Goal: Go to known website: Access a specific website the user already knows

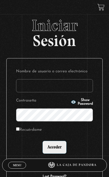
type input "[EMAIL_ADDRESS][DOMAIN_NAME]"
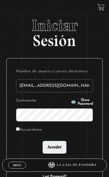
click at [54, 151] on input "Acceder" at bounding box center [54, 147] width 24 height 13
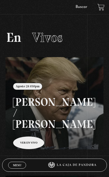
click at [31, 137] on link at bounding box center [60, 145] width 109 height 177
